Goal: Task Accomplishment & Management: Manage account settings

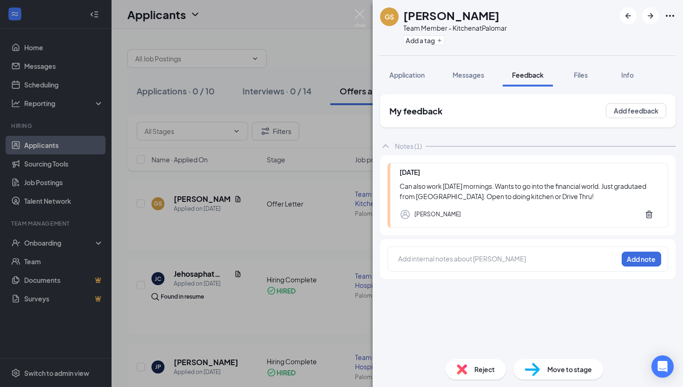
click at [316, 23] on div "GS [PERSON_NAME] Team Member - Kitchen at Palomar Add a tag Application Message…" at bounding box center [341, 193] width 683 height 387
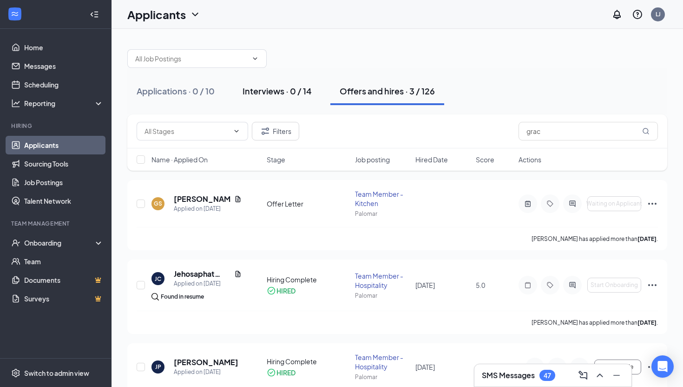
click at [281, 94] on div "Interviews · 0 / 14" at bounding box center [277, 91] width 69 height 12
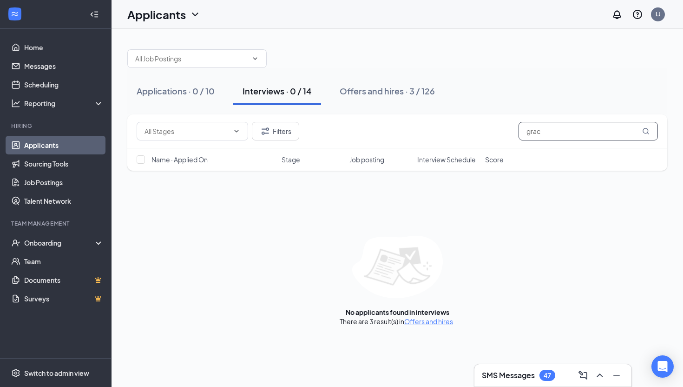
click at [554, 132] on input "grac" at bounding box center [588, 131] width 139 height 19
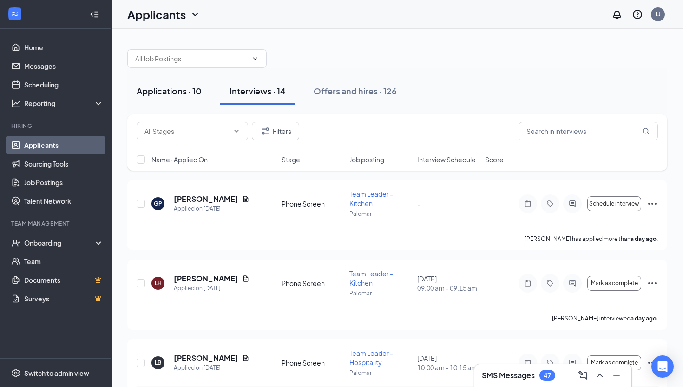
click at [166, 92] on div "Applications · 10" at bounding box center [169, 91] width 65 height 12
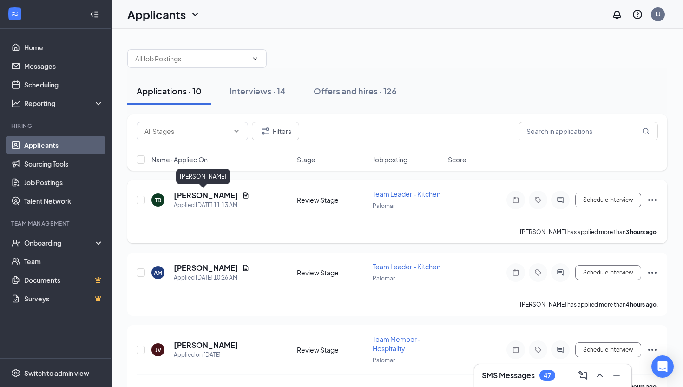
click at [192, 195] on h5 "[PERSON_NAME]" at bounding box center [206, 195] width 65 height 10
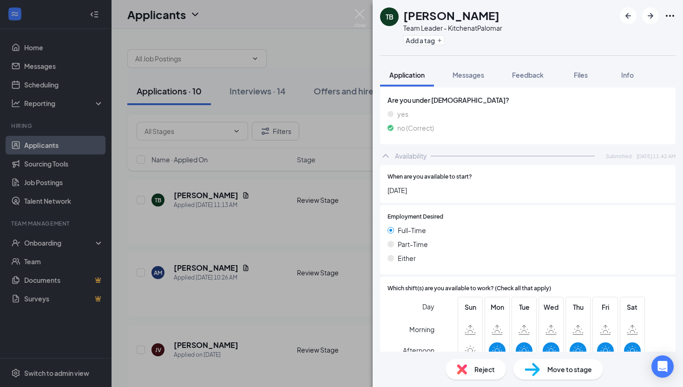
scroll to position [648, 0]
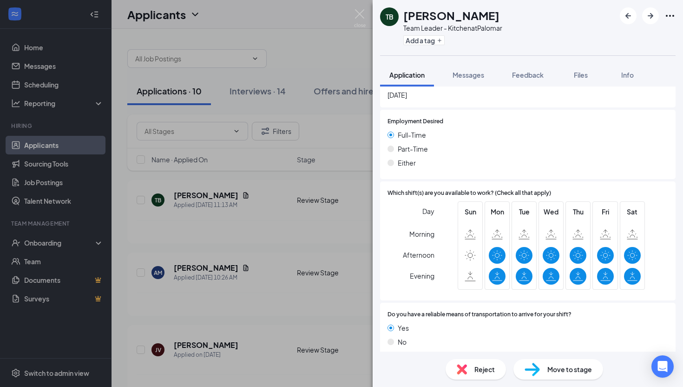
click at [313, 252] on div "TB [PERSON_NAME] Team Leader - Kitchen at Palomar Add a tag Application Message…" at bounding box center [341, 193] width 683 height 387
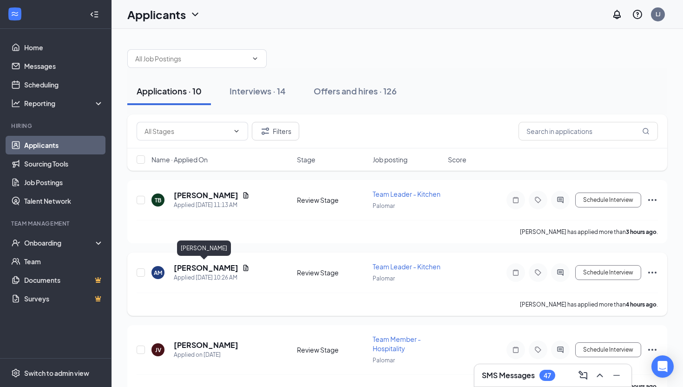
click at [186, 267] on h5 "[PERSON_NAME]" at bounding box center [206, 268] width 65 height 10
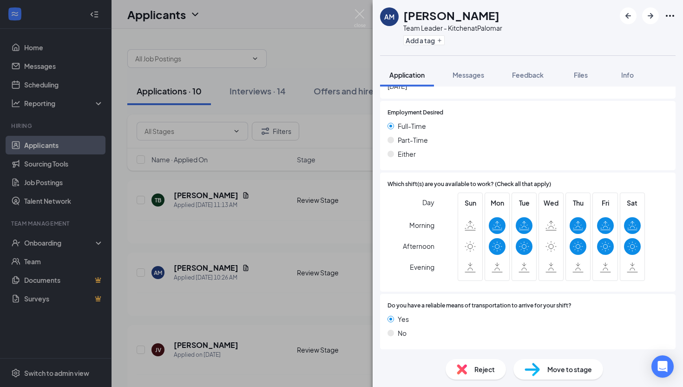
scroll to position [648, 0]
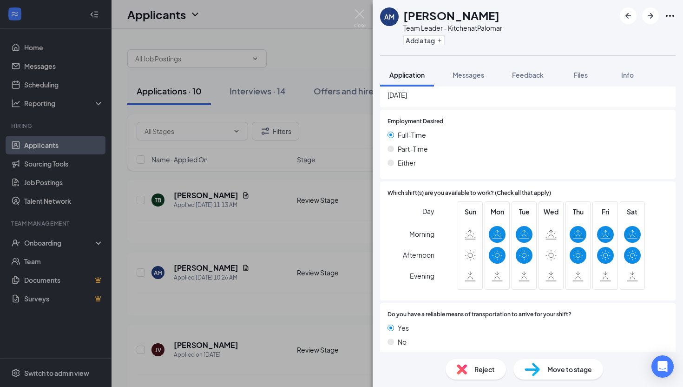
click at [312, 247] on div "AM [PERSON_NAME] Team Leader - Kitchen at Palomar Add a tag Application Message…" at bounding box center [341, 193] width 683 height 387
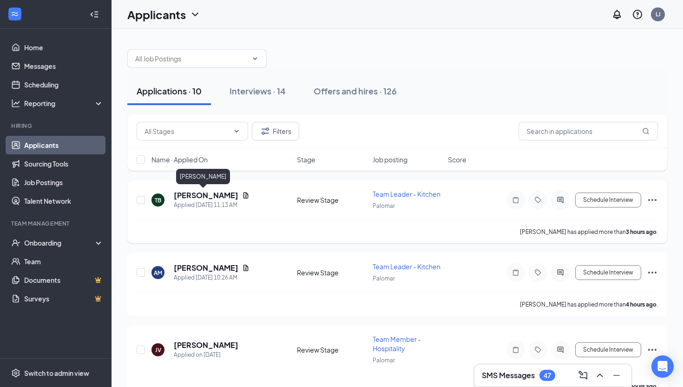
click at [191, 197] on h5 "[PERSON_NAME]" at bounding box center [206, 195] width 65 height 10
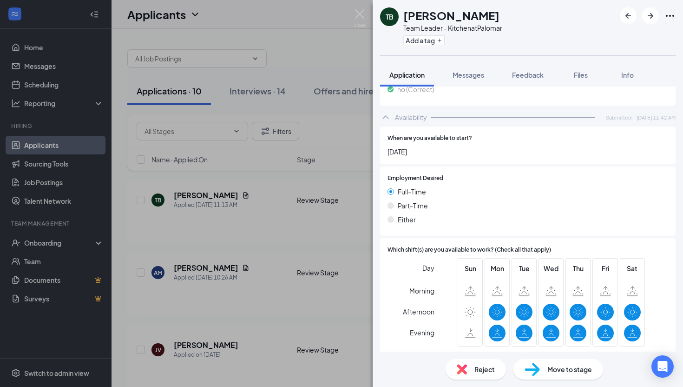
scroll to position [648, 0]
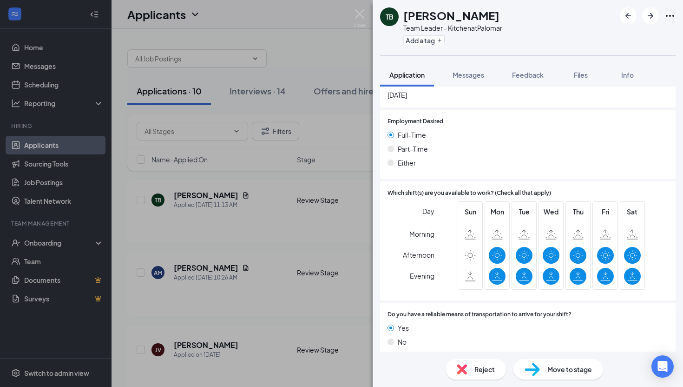
click at [295, 120] on div "TB [PERSON_NAME] Team Leader - Kitchen at Palomar Add a tag Application Message…" at bounding box center [341, 193] width 683 height 387
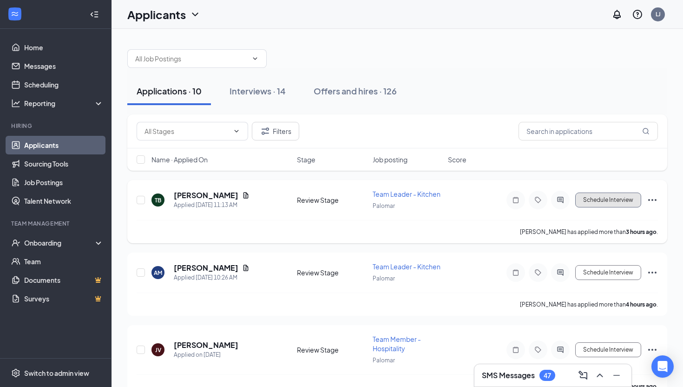
click at [605, 202] on button "Schedule Interview" at bounding box center [608, 199] width 66 height 15
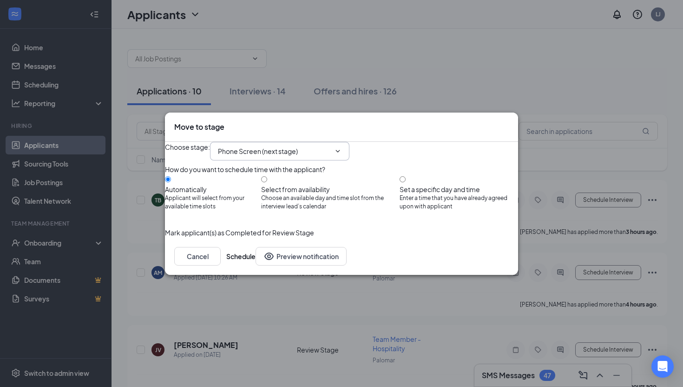
click at [304, 146] on input "Phone Screen (next stage)" at bounding box center [274, 151] width 112 height 10
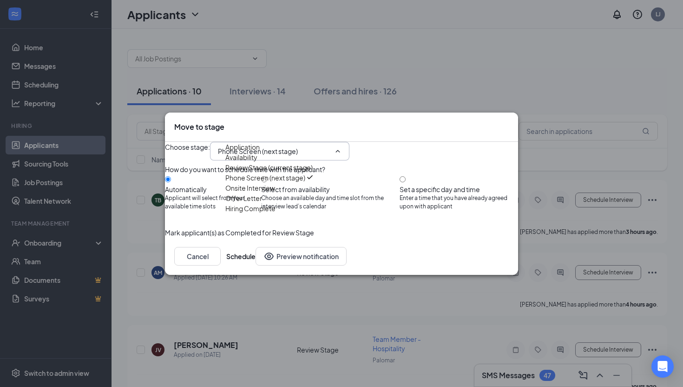
click at [440, 142] on div "Choose stage : Phone Screen (next stage) Application Availability Review Stage …" at bounding box center [341, 151] width 353 height 19
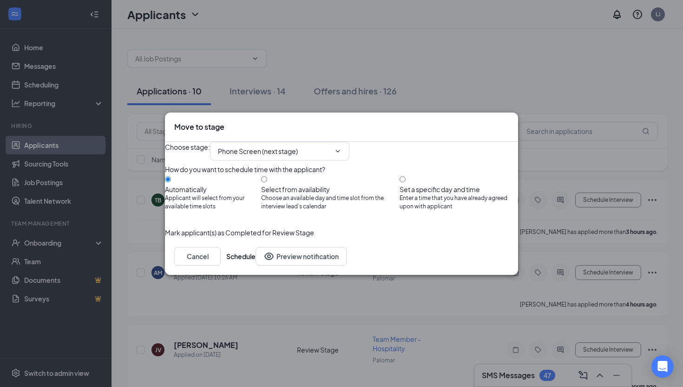
click at [509, 122] on icon "Cross" at bounding box center [509, 122] width 0 height 0
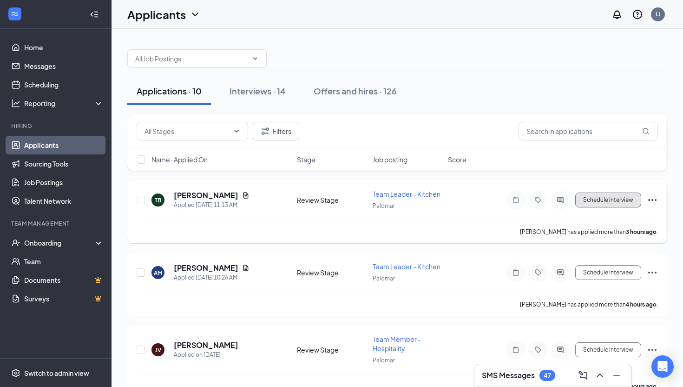
click at [598, 202] on button "Schedule Interview" at bounding box center [608, 199] width 66 height 15
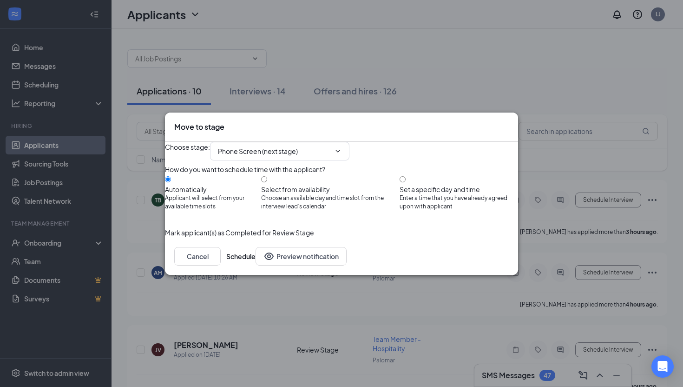
click at [509, 122] on icon "Cross" at bounding box center [509, 122] width 0 height 0
